Goal: Task Accomplishment & Management: Use online tool/utility

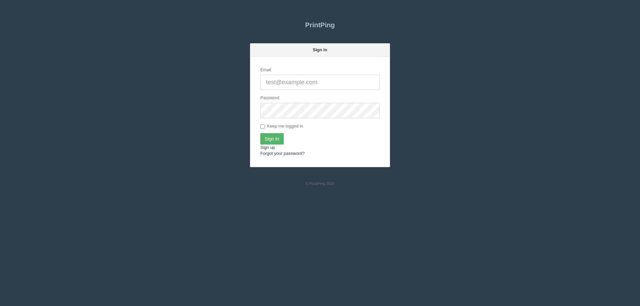
type input "[EMAIL_ADDRESS][DOMAIN_NAME]"
click at [269, 137] on input "Sign In" at bounding box center [271, 138] width 23 height 11
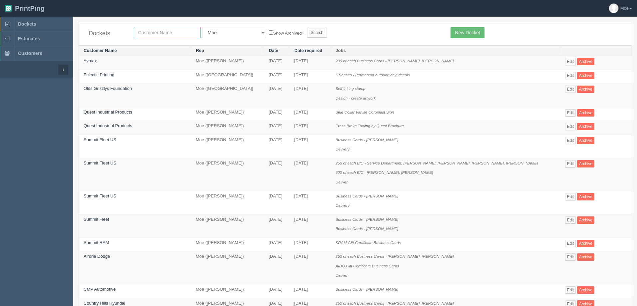
click at [174, 32] on input "text" at bounding box center [167, 32] width 67 height 11
type input "market"
click at [307, 31] on input "Search" at bounding box center [317, 33] width 20 height 10
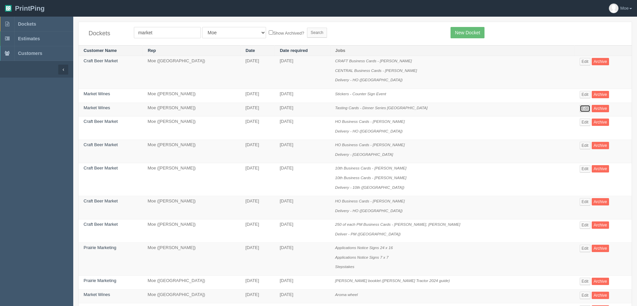
click at [585, 109] on link "Edit" at bounding box center [585, 108] width 11 height 7
